Goal: Communication & Community: Answer question/provide support

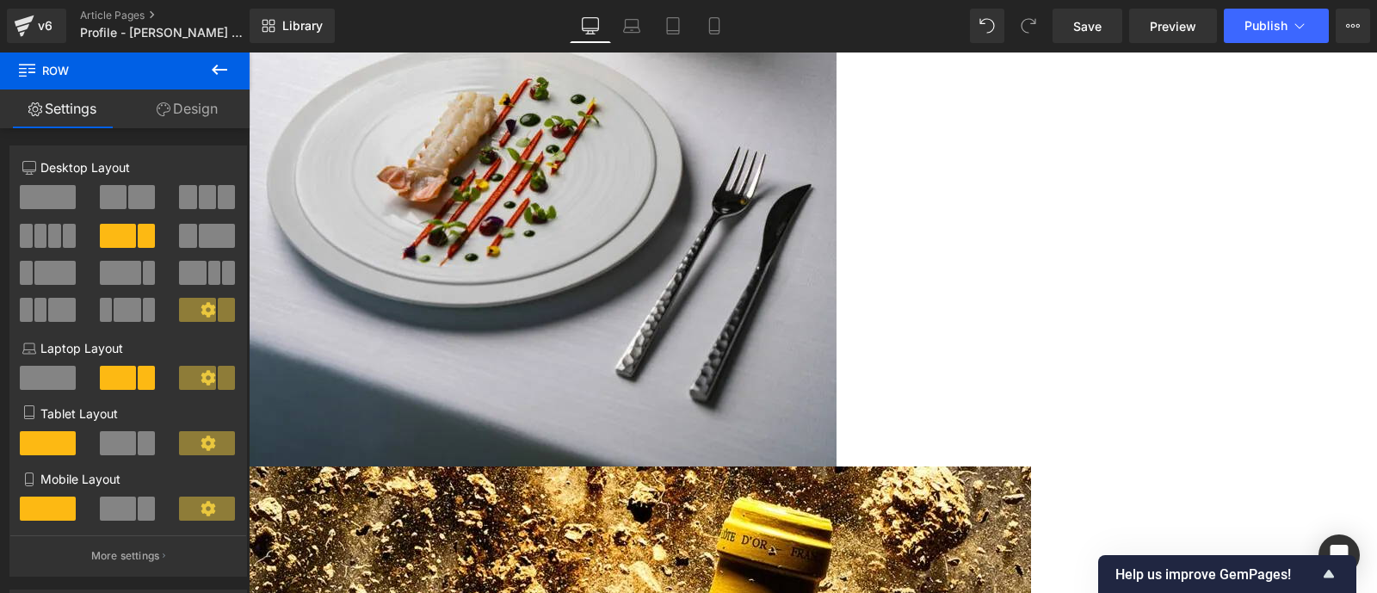
scroll to position [2916, 0]
click at [1089, 28] on span "Save" at bounding box center [1088, 26] width 28 height 18
click at [1295, 31] on icon at bounding box center [1299, 25] width 17 height 17
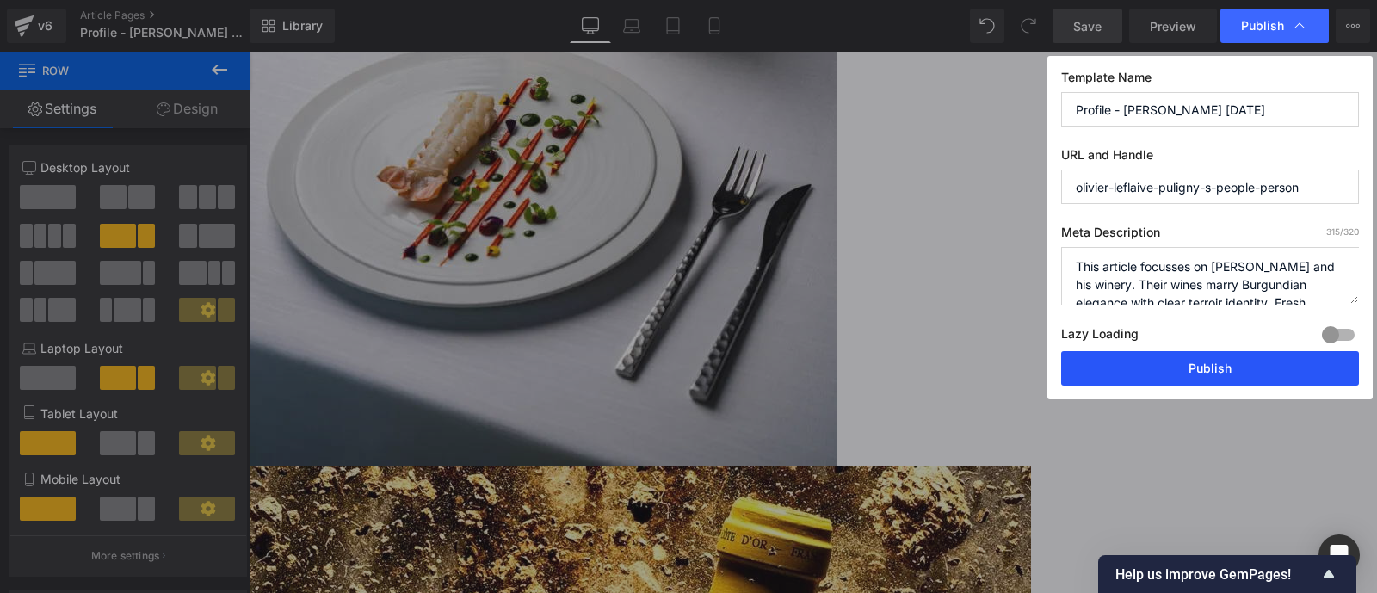
click at [1244, 375] on button "Publish" at bounding box center [1211, 368] width 298 height 34
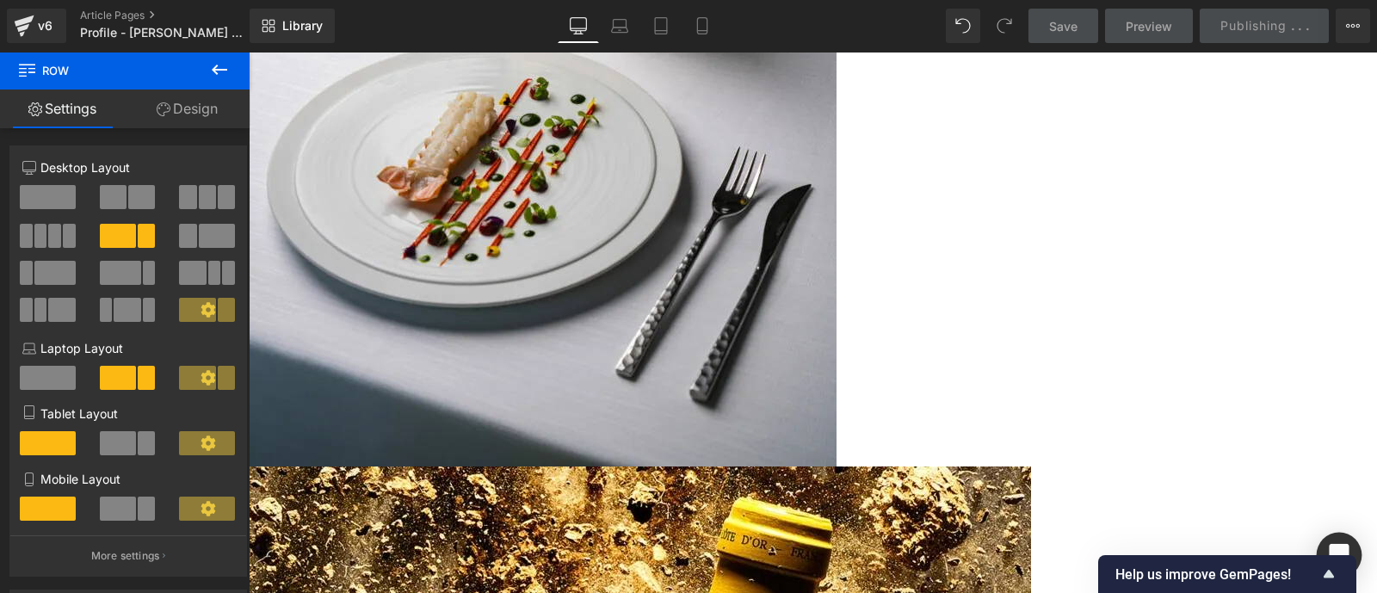
click at [1347, 542] on div "Open Intercom Messenger" at bounding box center [1340, 556] width 46 height 46
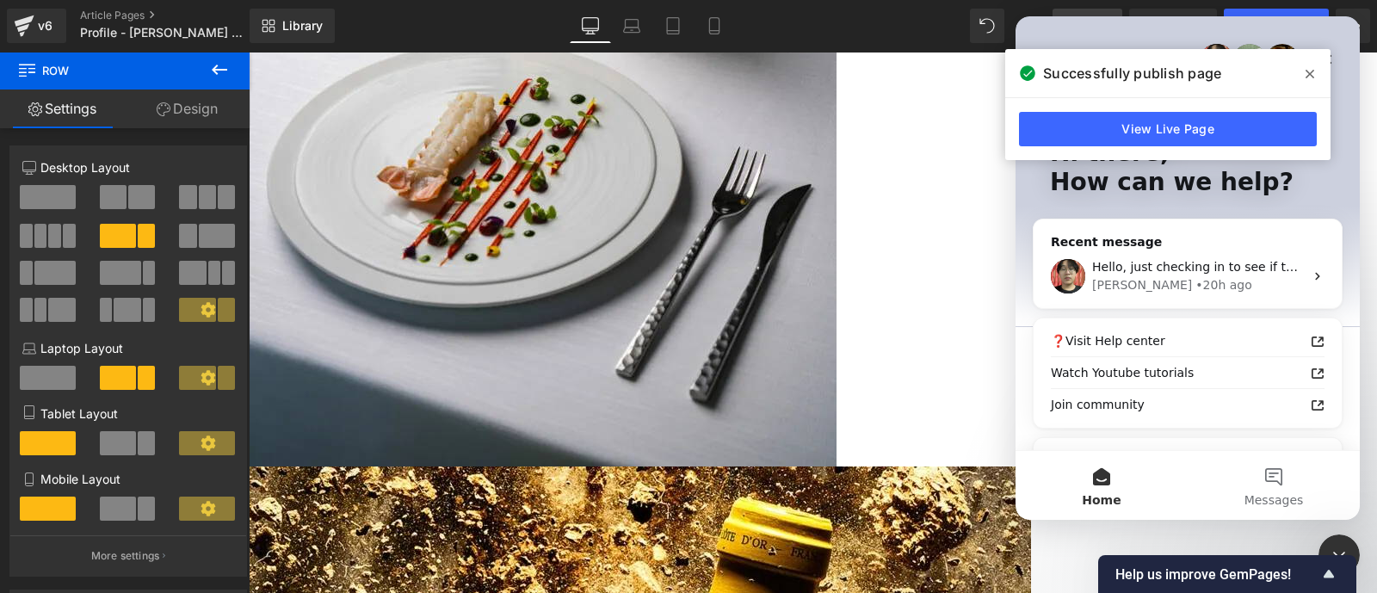
scroll to position [0, 0]
click at [1235, 277] on div "[PERSON_NAME] • 20h ago" at bounding box center [1199, 285] width 212 height 18
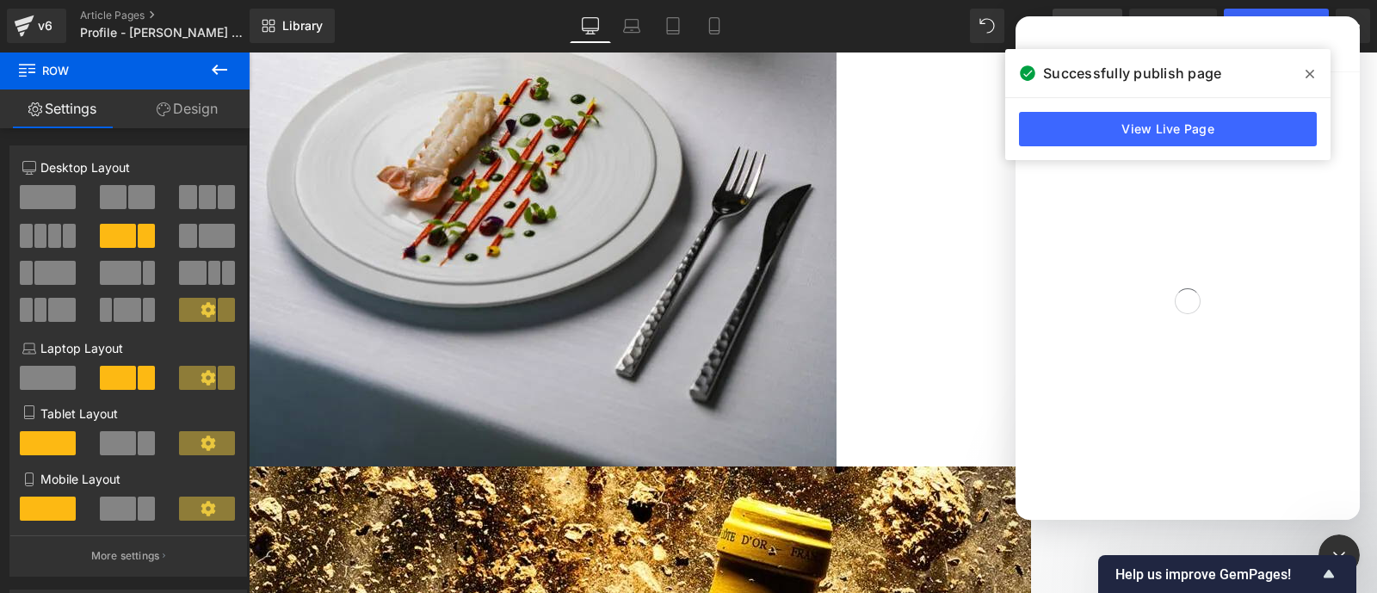
click at [1310, 79] on icon at bounding box center [1310, 74] width 9 height 14
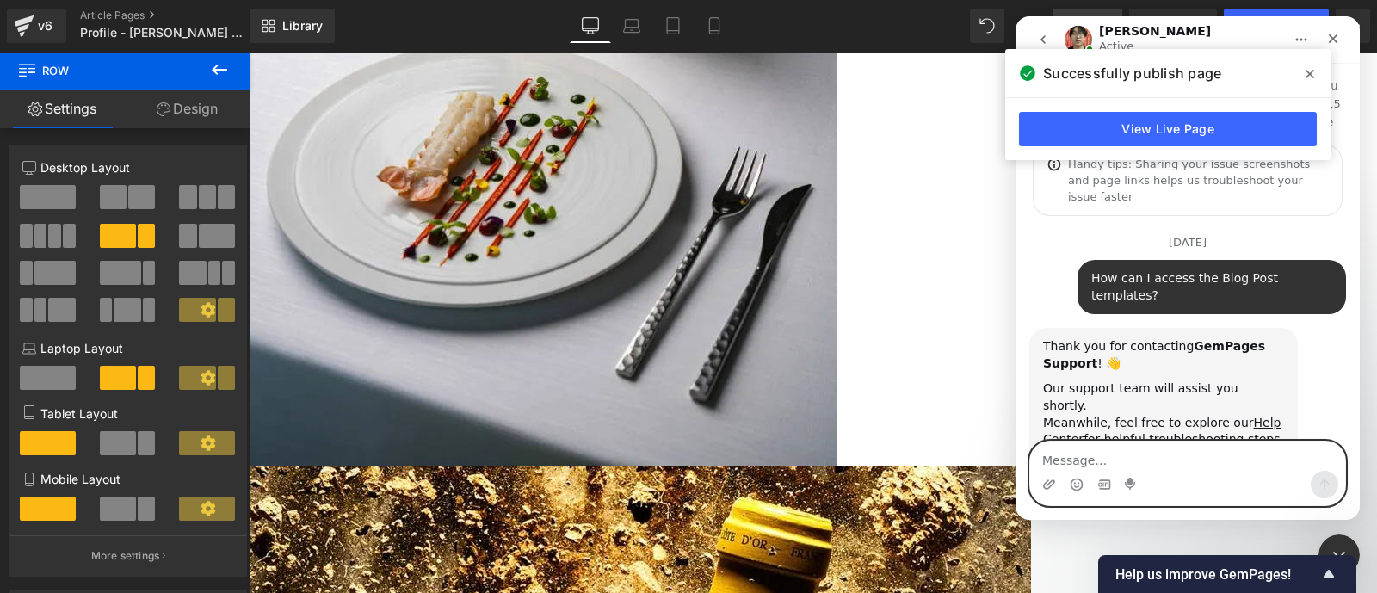
click at [1080, 449] on textarea "Message…" at bounding box center [1188, 456] width 315 height 29
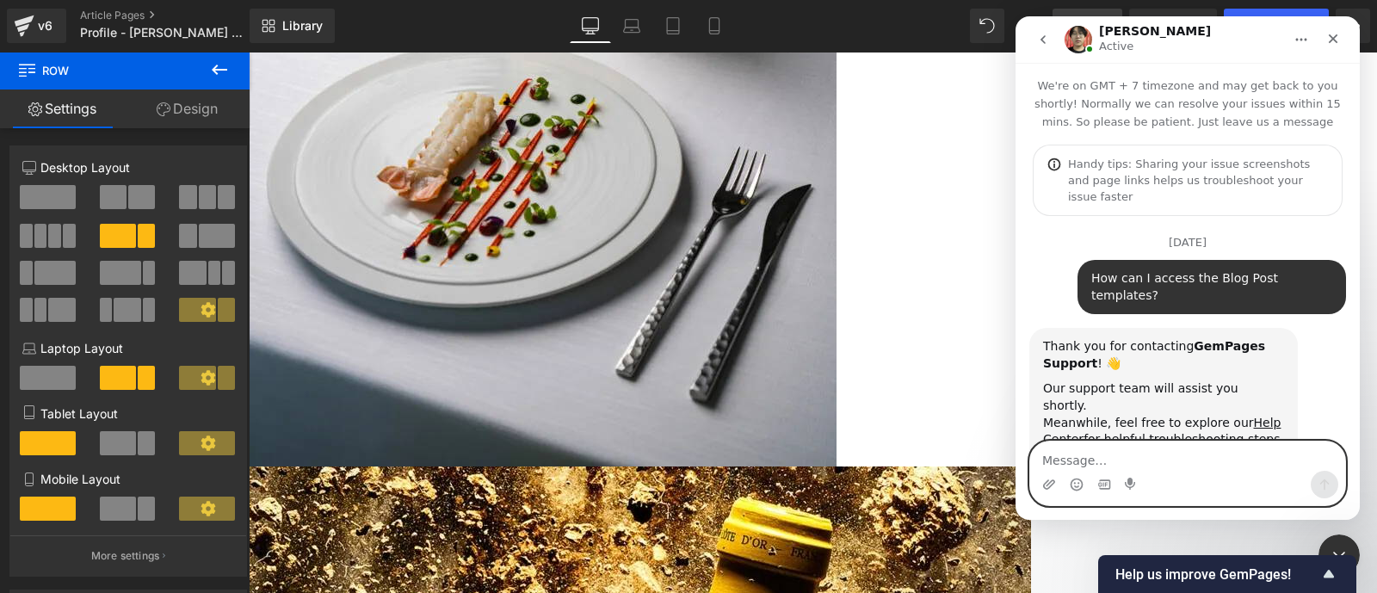
click at [1080, 449] on textarea "Message…" at bounding box center [1188, 456] width 315 height 29
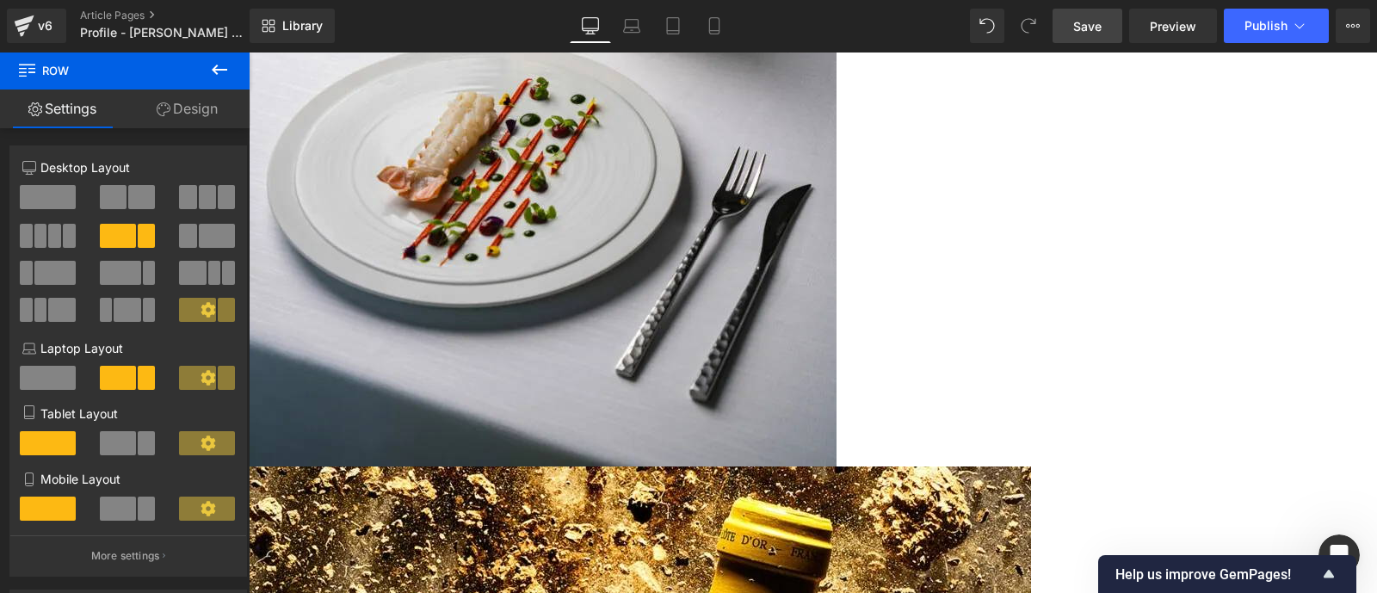
scroll to position [12233, 0]
click at [1344, 550] on icon "Open Intercom Messenger" at bounding box center [1337, 553] width 28 height 28
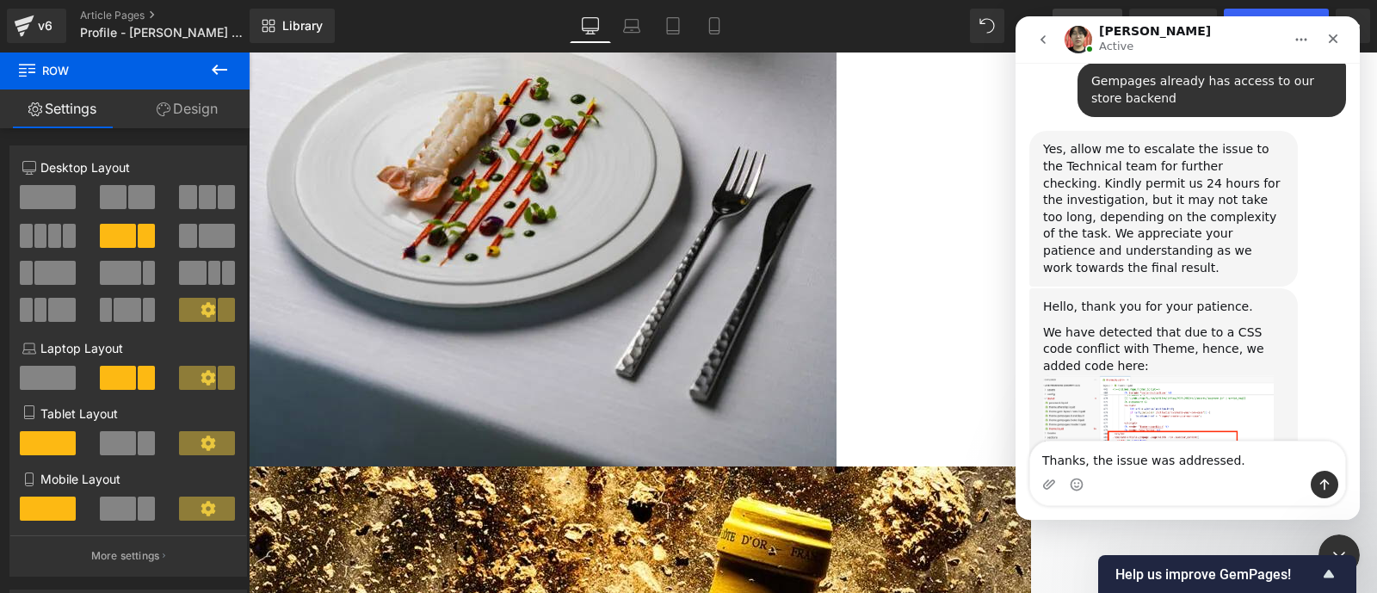
type textarea "Thanks, the issue was addressed."
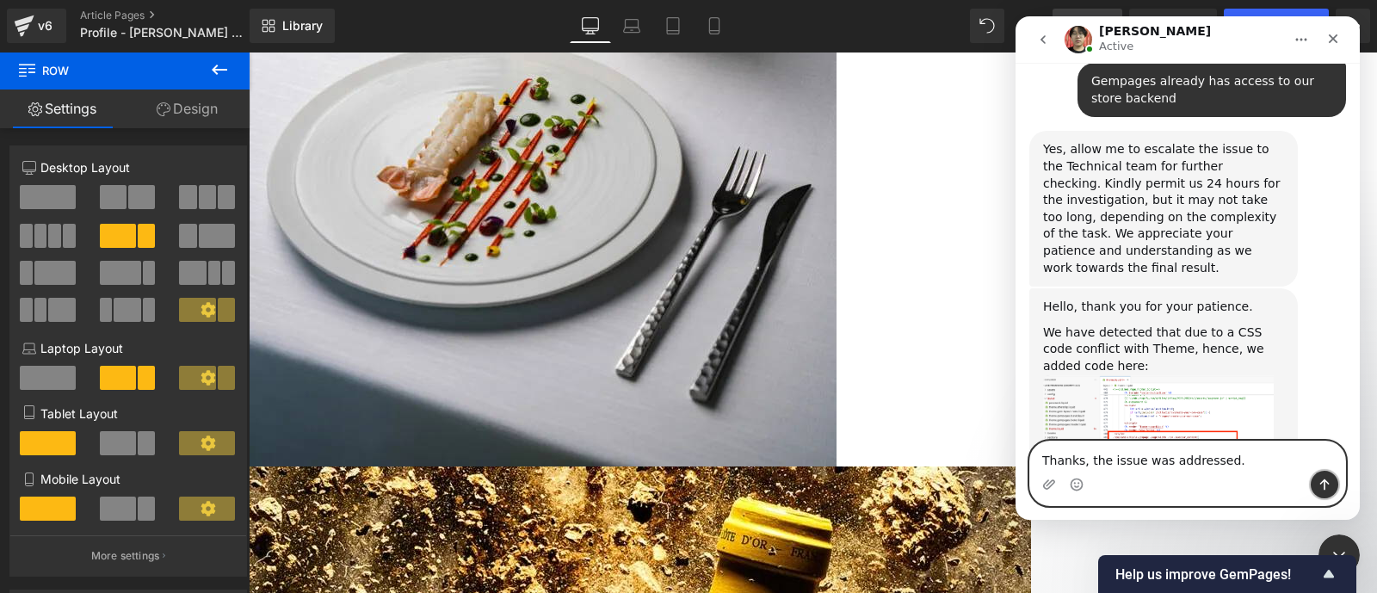
click at [1326, 485] on icon "Send a message…" at bounding box center [1325, 485] width 14 height 14
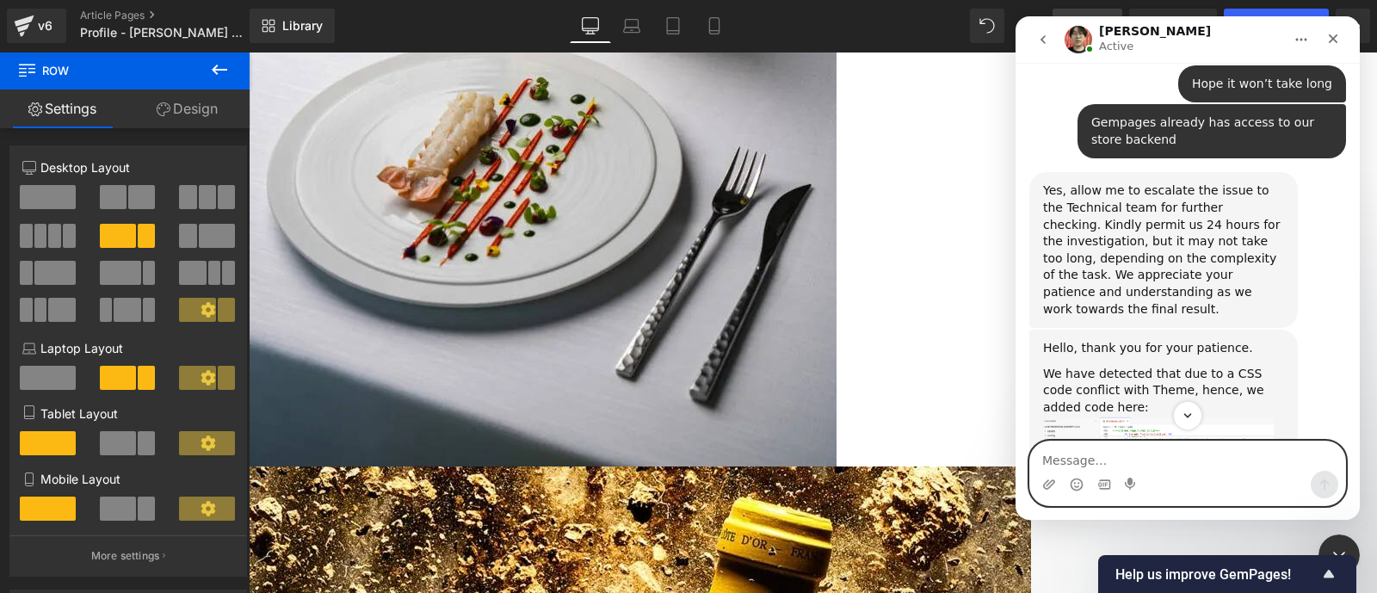
scroll to position [12308, 0]
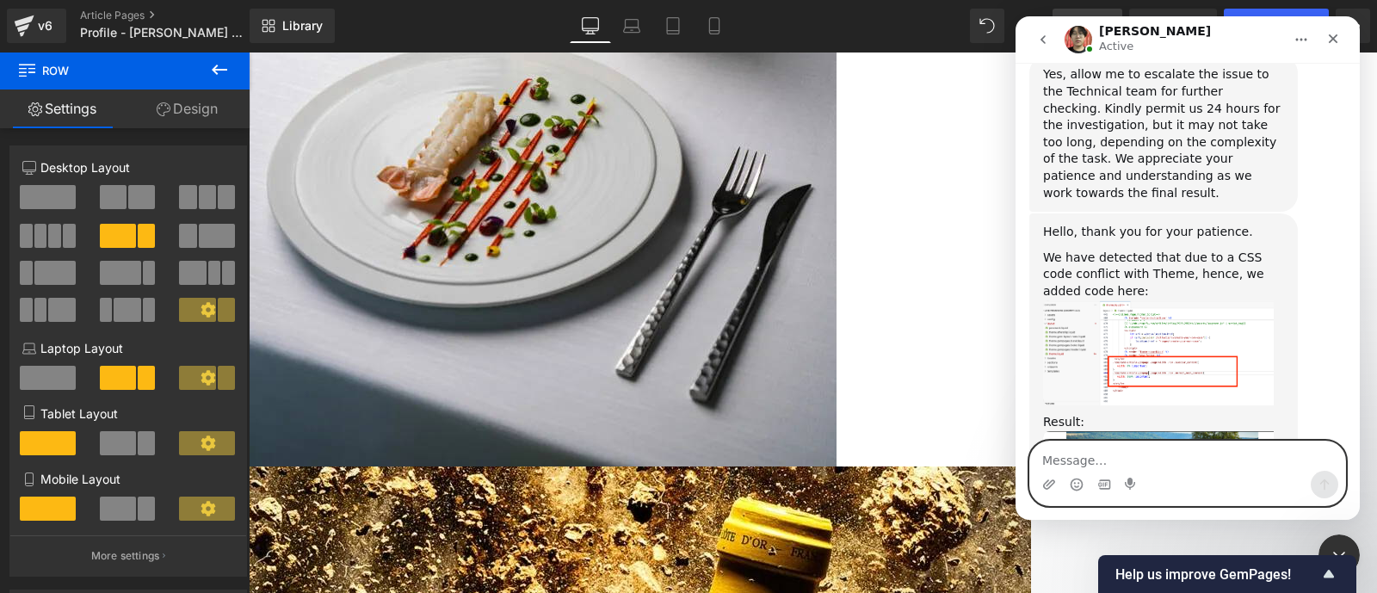
click at [1087, 454] on textarea "Message…" at bounding box center [1188, 456] width 315 height 29
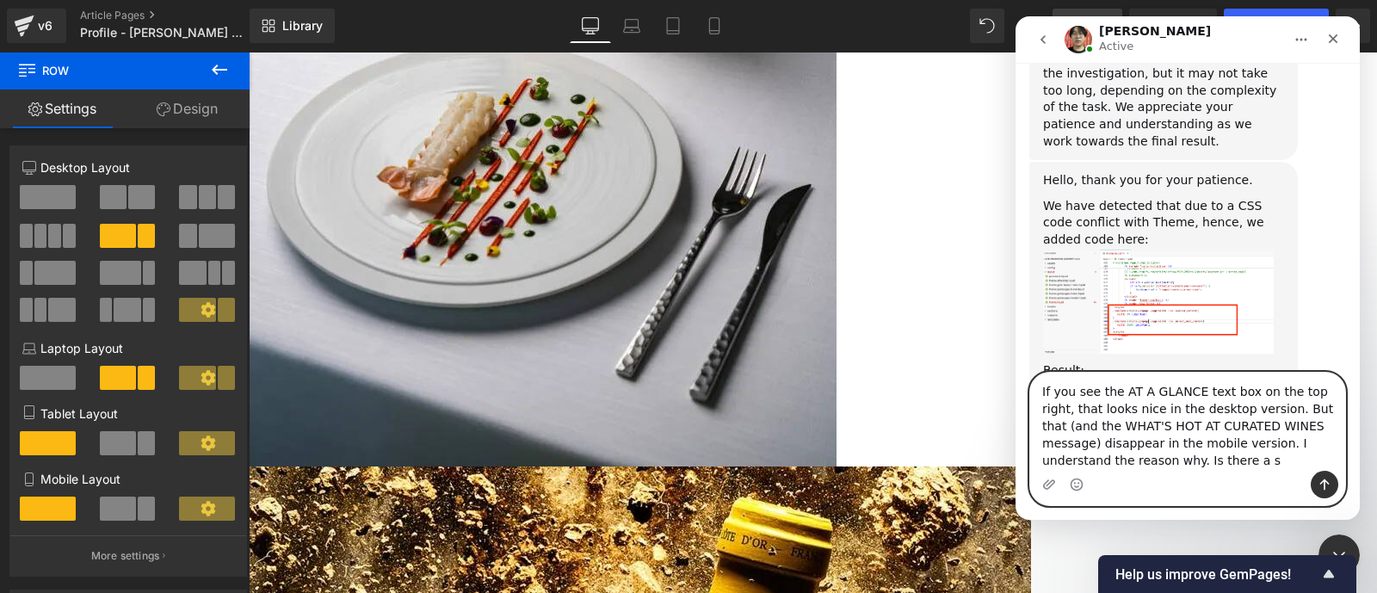
scroll to position [12377, 0]
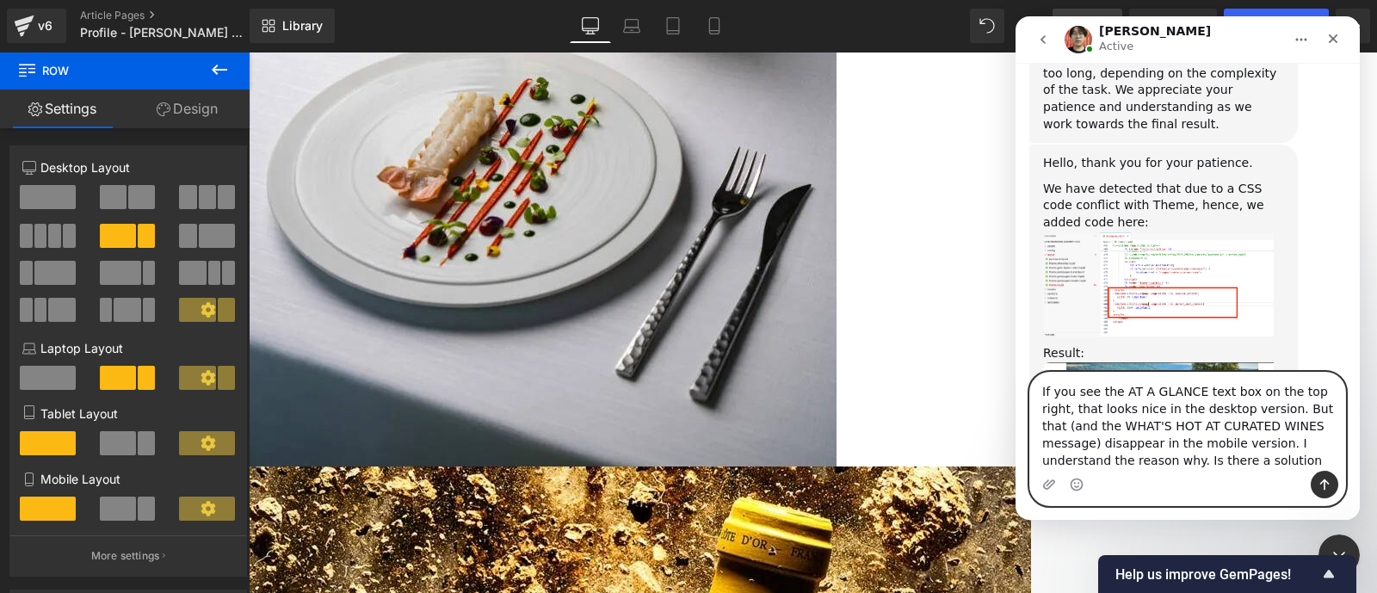
click at [1325, 445] on textarea "If you see the AT A GLANCE text box on the top right, that looks nice in the de…" at bounding box center [1188, 422] width 315 height 98
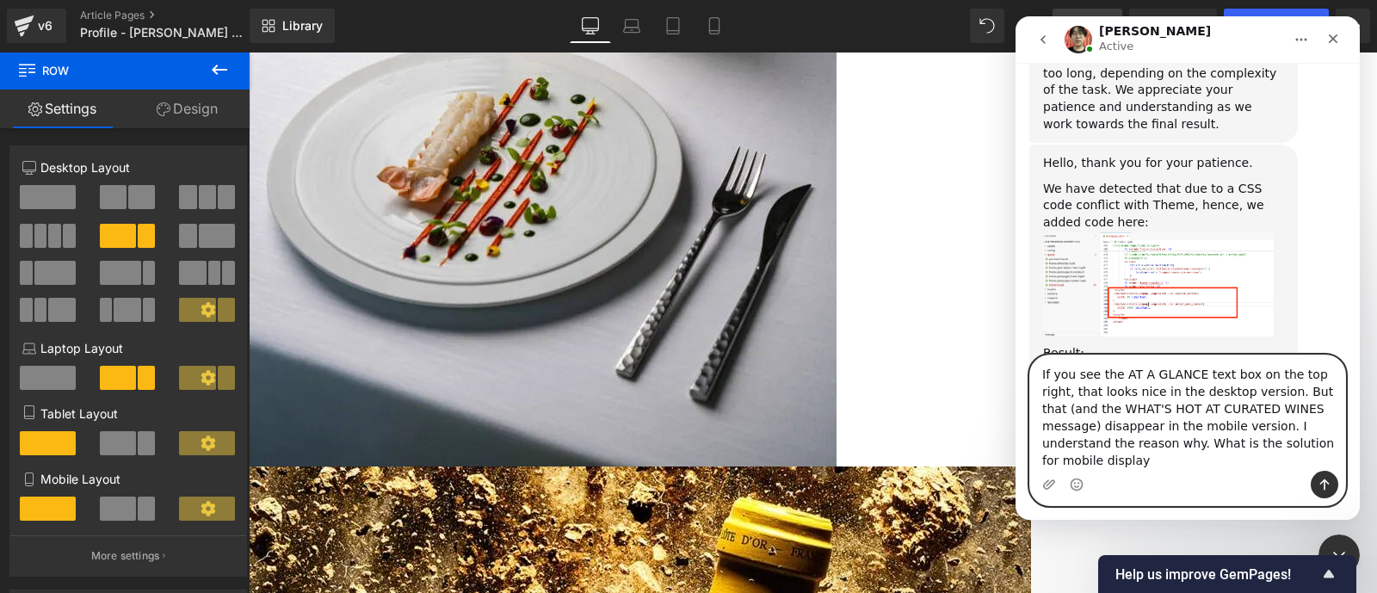
type textarea "If you see the AT A GLANCE text box on the top right, that looks nice in the de…"
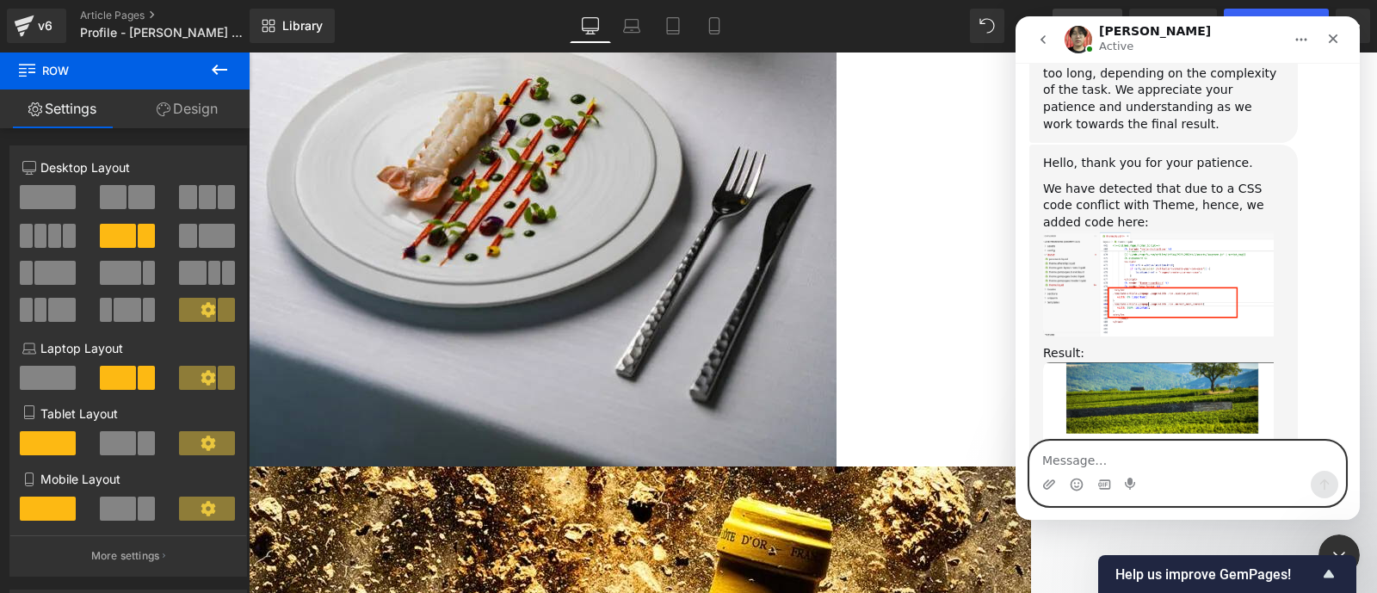
scroll to position [12431, 0]
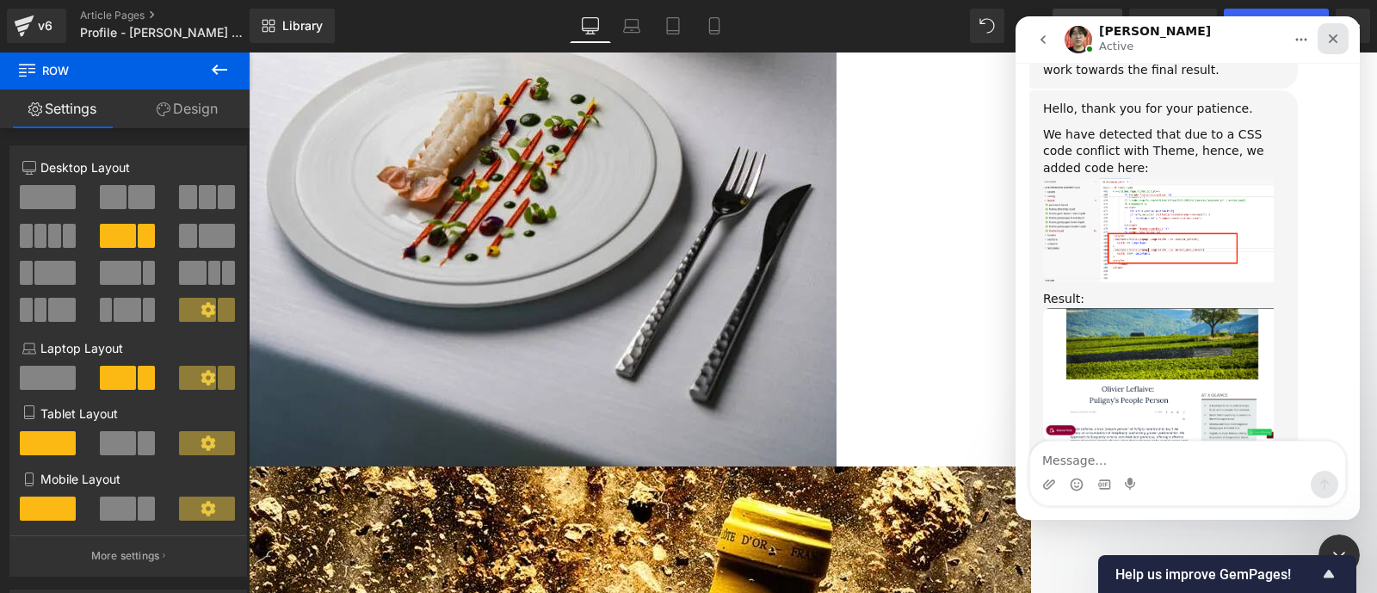
click at [1335, 48] on div "Close" at bounding box center [1333, 38] width 31 height 31
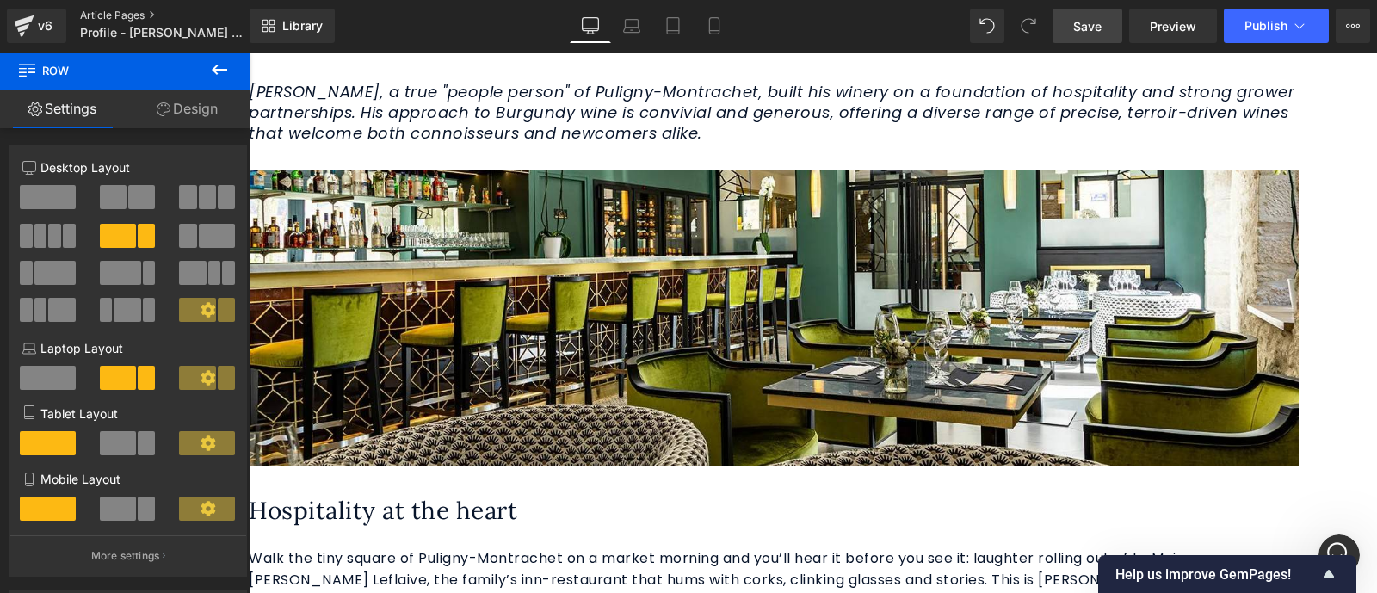
scroll to position [400, 0]
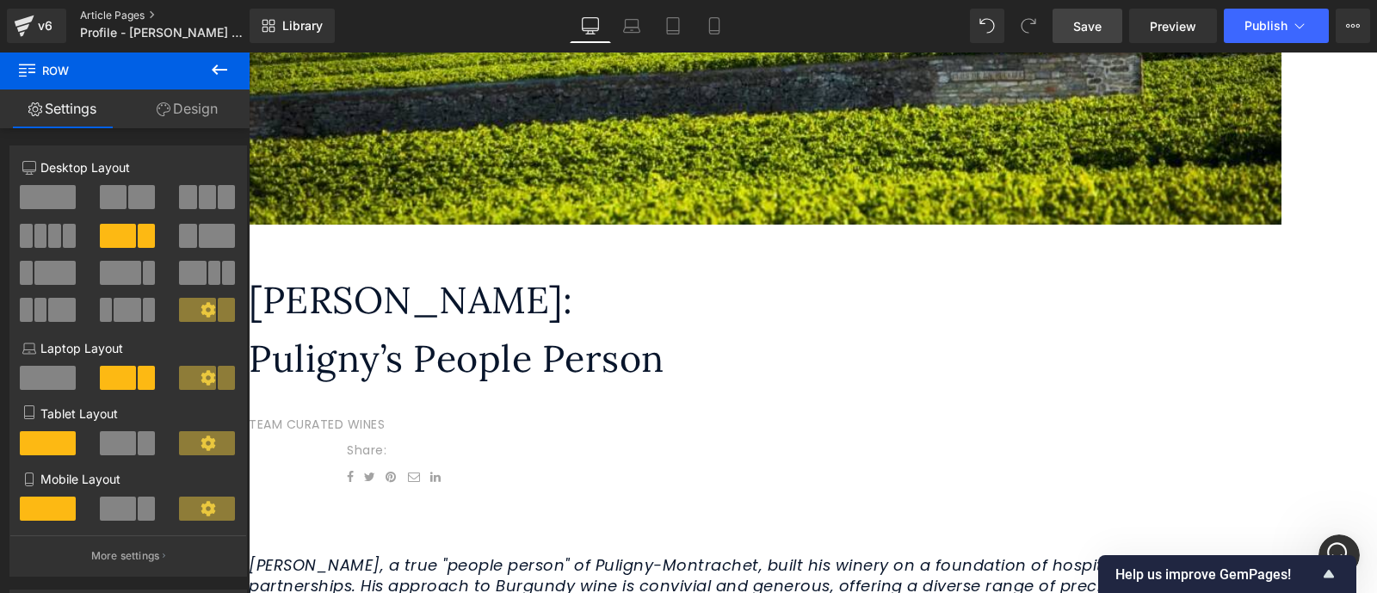
click at [121, 10] on link "Article Pages" at bounding box center [179, 16] width 198 height 14
